Goal: Navigation & Orientation: Find specific page/section

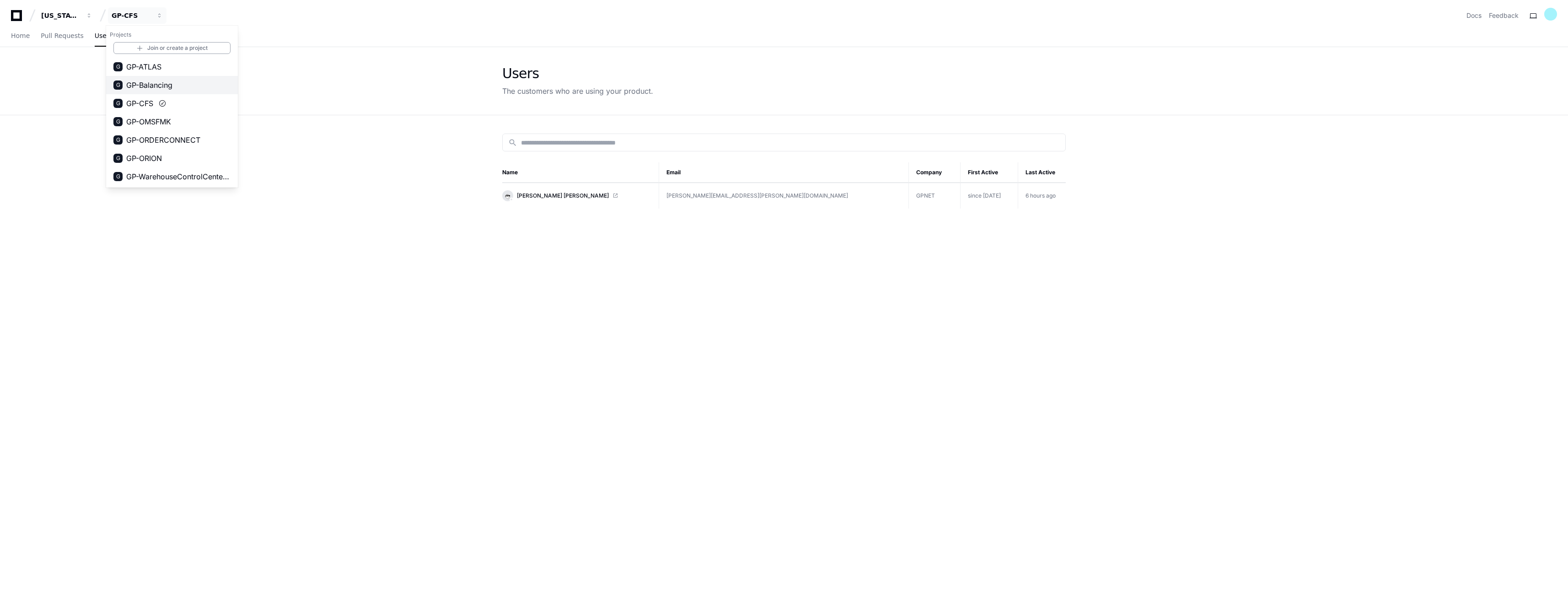
click at [169, 87] on span "GP-Balancing" at bounding box center [149, 85] width 46 height 11
click at [124, 38] on span "Logs" at bounding box center [131, 35] width 15 height 5
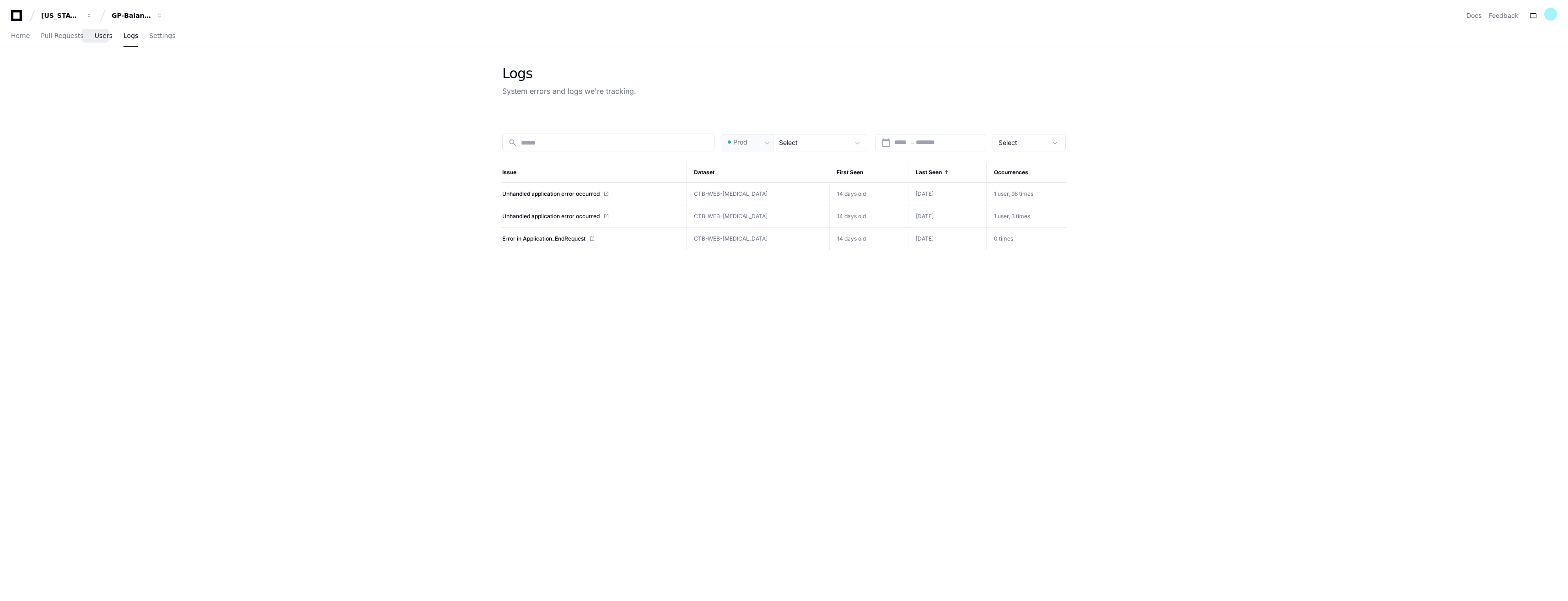
click at [95, 38] on span "Users" at bounding box center [103, 35] width 18 height 5
click at [124, 35] on span "Logs" at bounding box center [131, 35] width 15 height 5
click at [111, 261] on app-issue-list-page "Logs System errors and logs we're tracking. search Prod Select calendar_today S…" at bounding box center [784, 381] width 1568 height 669
